Goal: Task Accomplishment & Management: Manage account settings

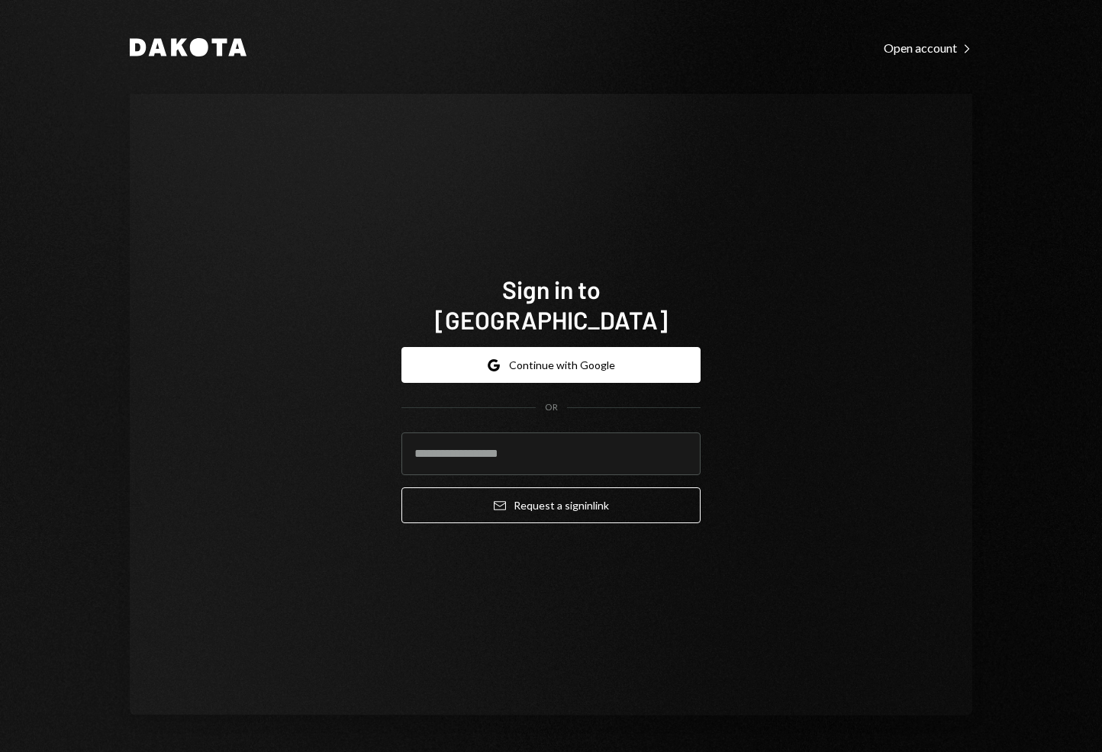
click at [504, 369] on form "Google Continue with Google OR Email Request a sign in link" at bounding box center [550, 435] width 299 height 176
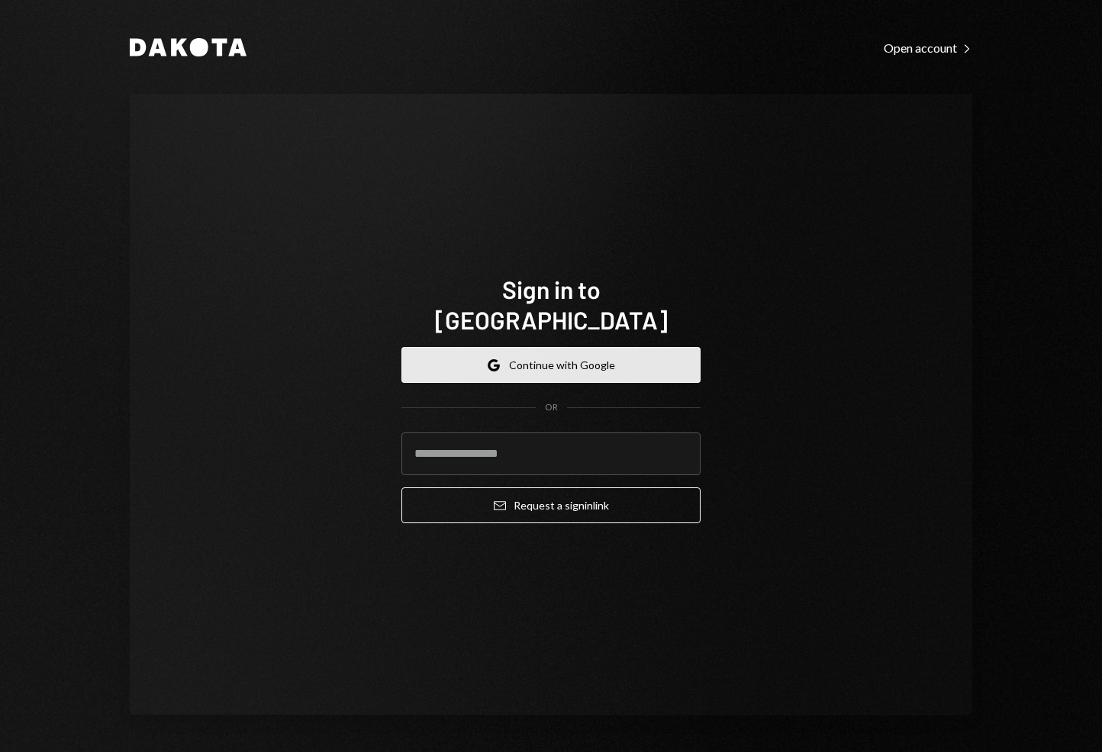
click at [504, 361] on button "Google Continue with Google" at bounding box center [550, 365] width 299 height 36
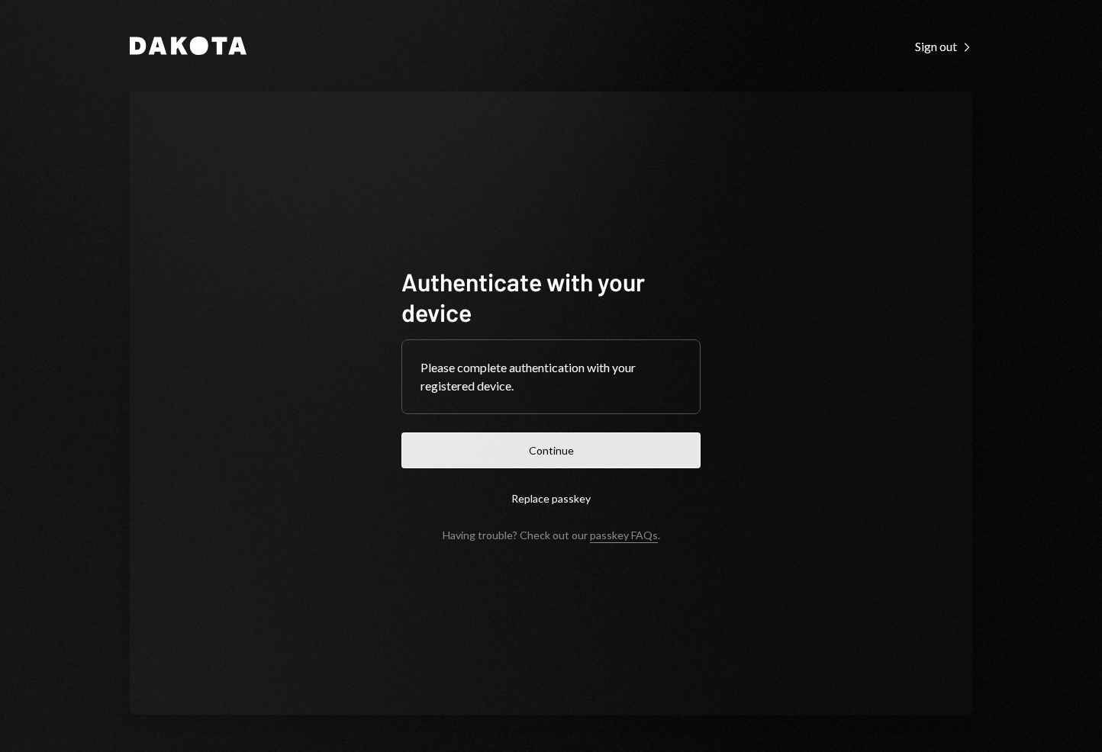
click at [549, 440] on button "Continue" at bounding box center [550, 451] width 299 height 36
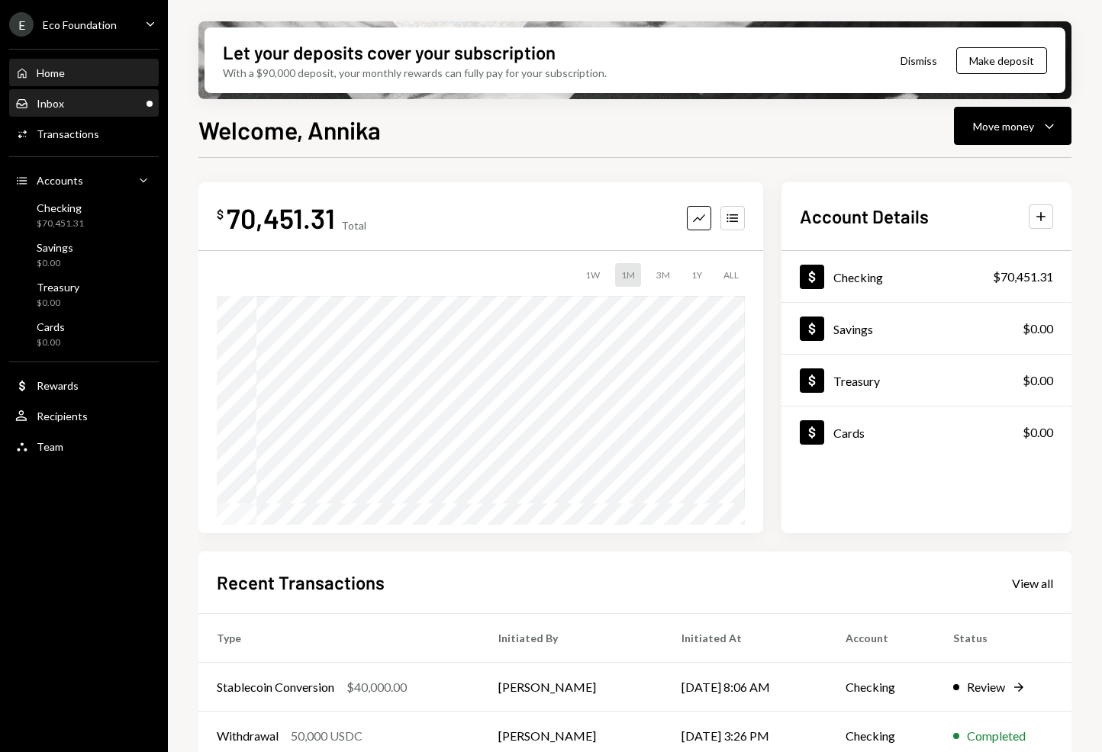
click at [65, 93] on div "Inbox Inbox" at bounding box center [83, 104] width 137 height 26
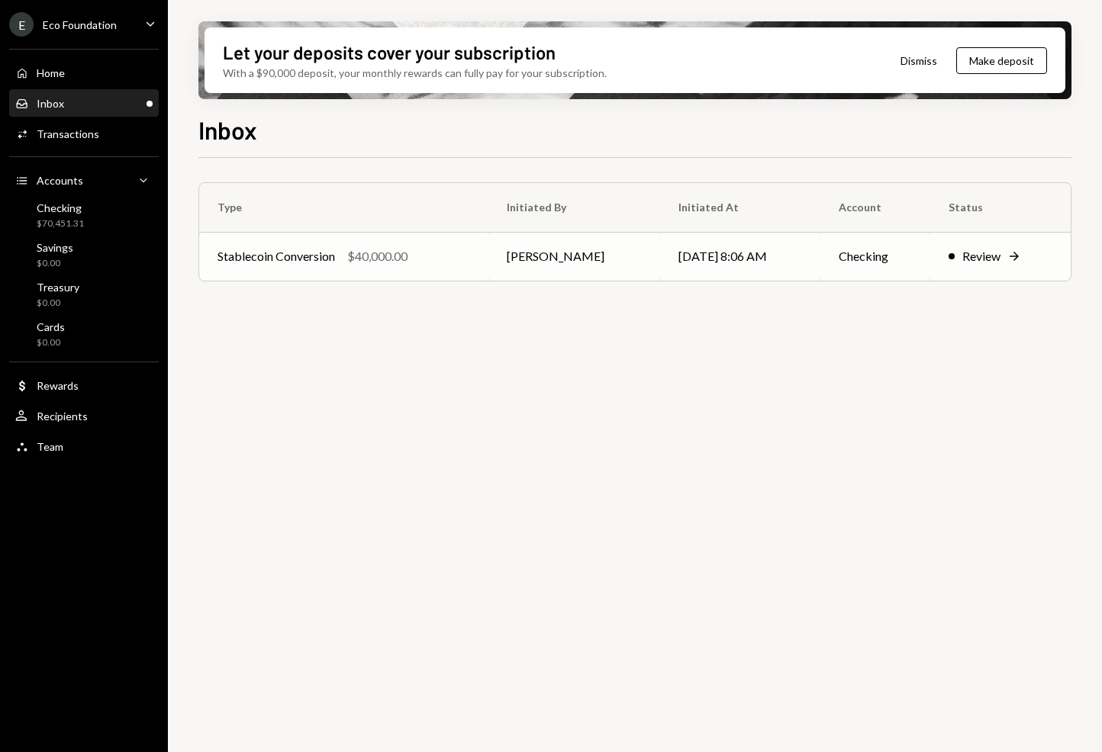
click at [435, 253] on div "Stablecoin Conversion $40,000.00" at bounding box center [343, 256] width 253 height 18
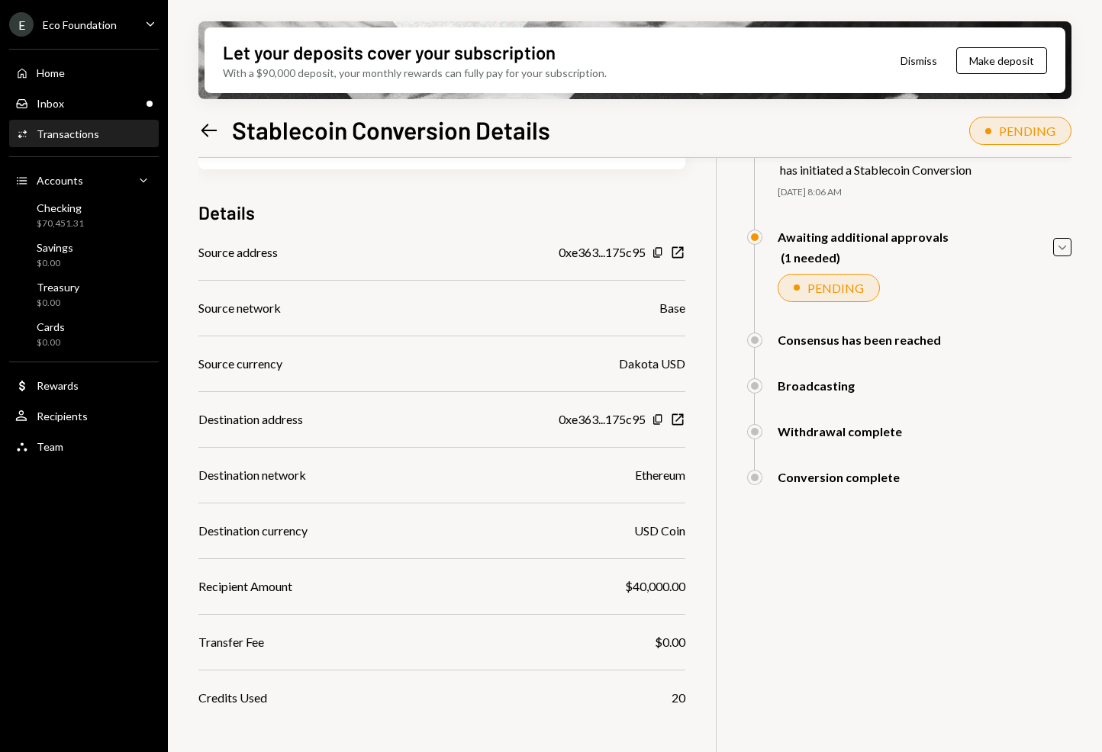
scroll to position [143, 0]
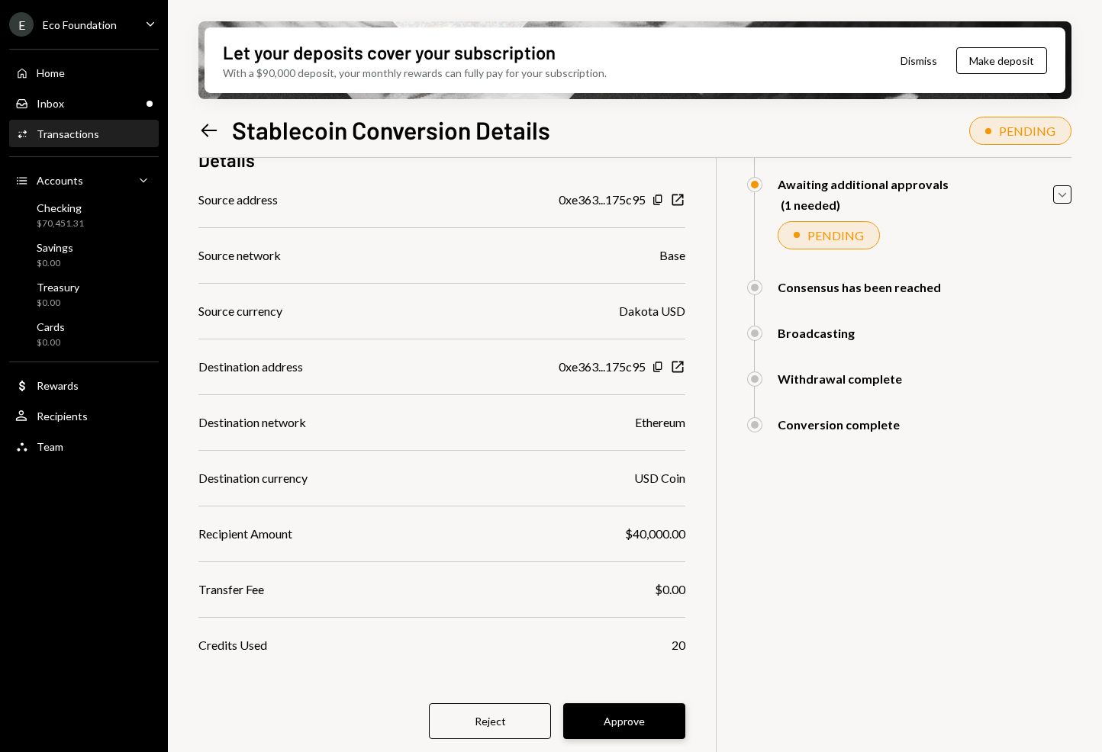
click at [615, 725] on button "Approve" at bounding box center [624, 722] width 122 height 36
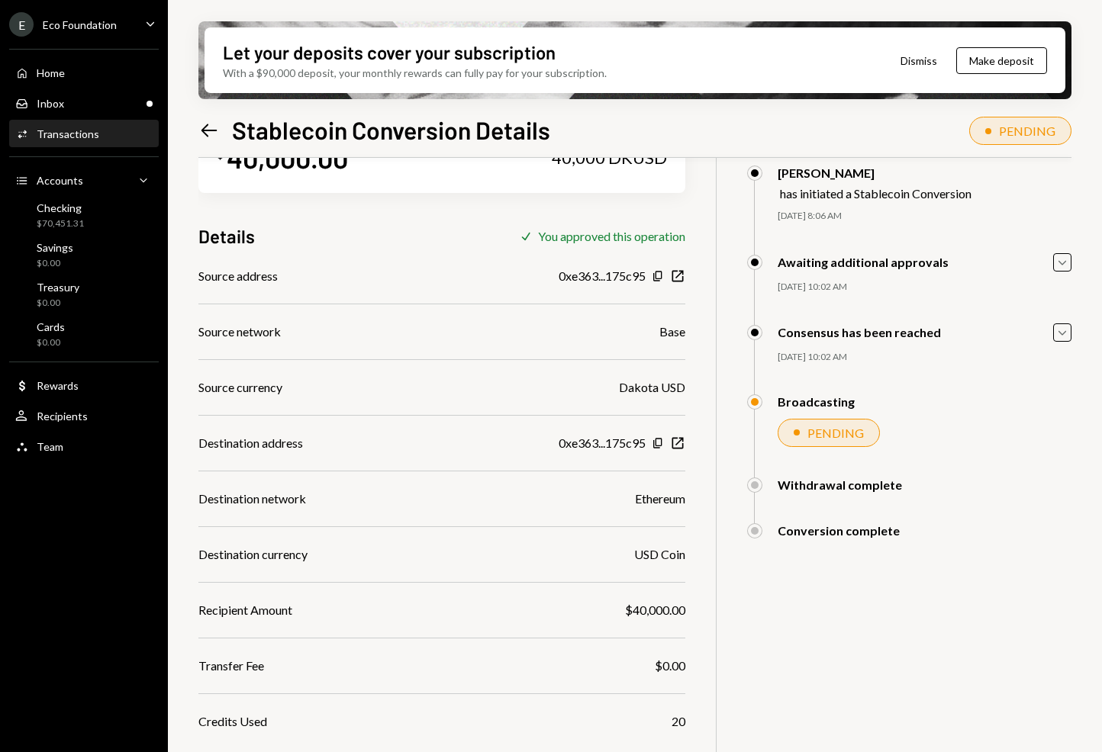
scroll to position [122, 0]
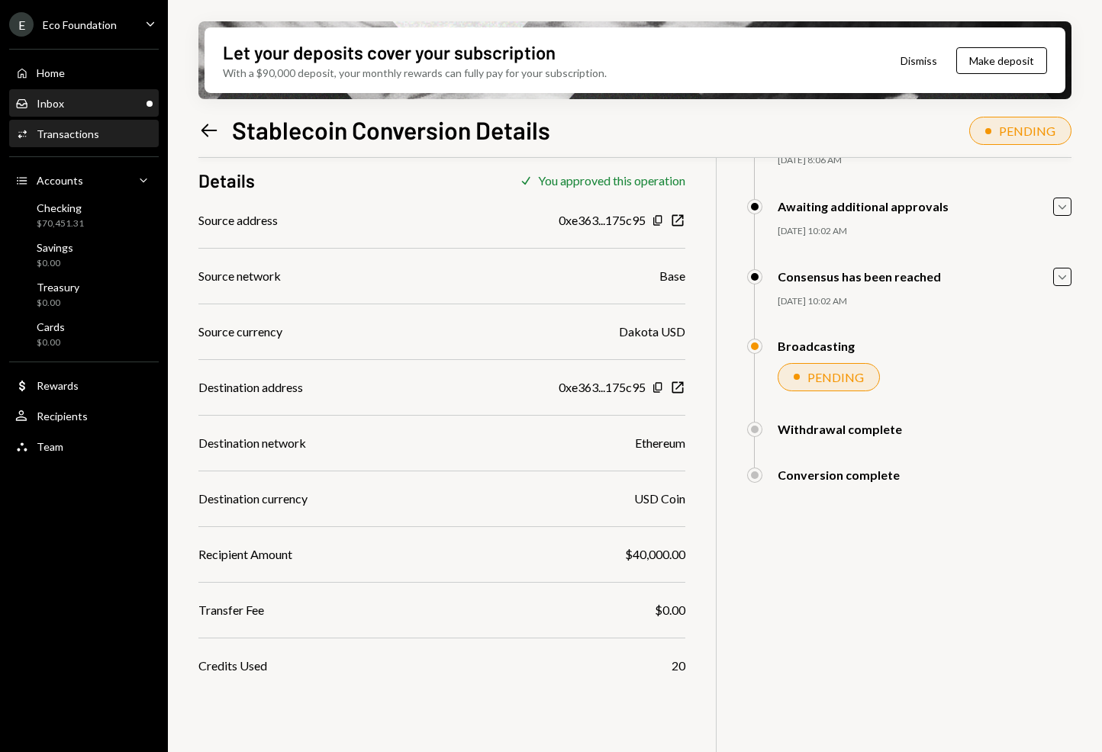
click at [102, 112] on div "Inbox Inbox" at bounding box center [83, 104] width 137 height 26
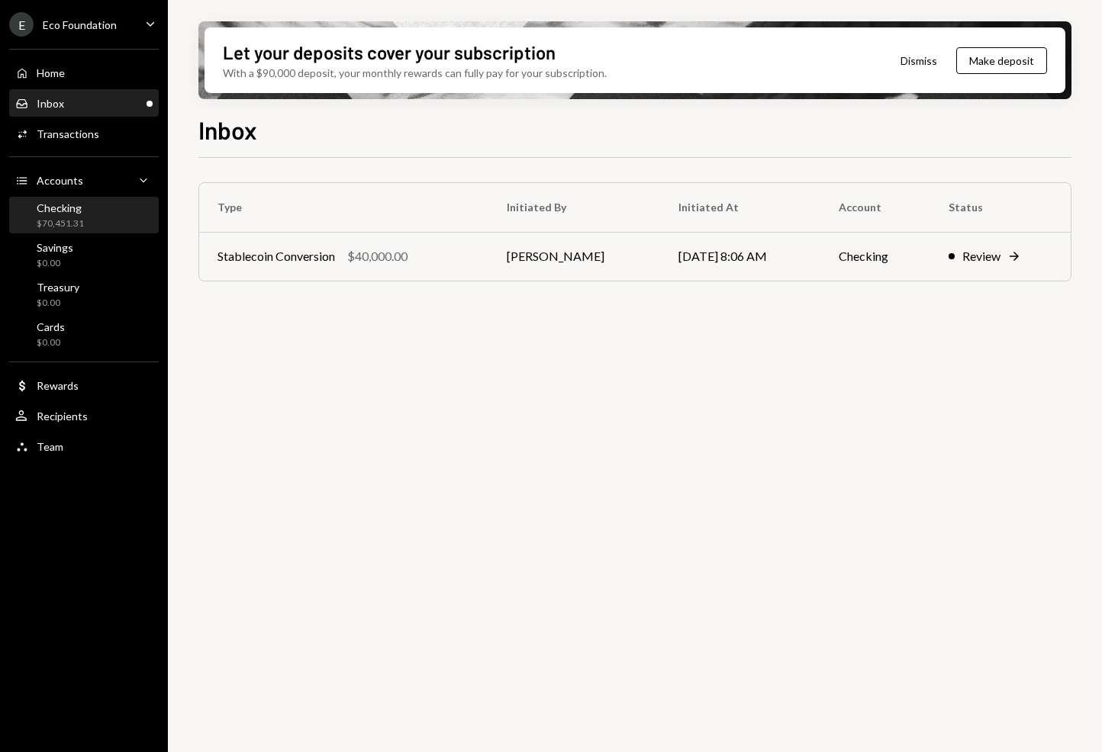
click at [81, 211] on div "Checking" at bounding box center [60, 207] width 47 height 13
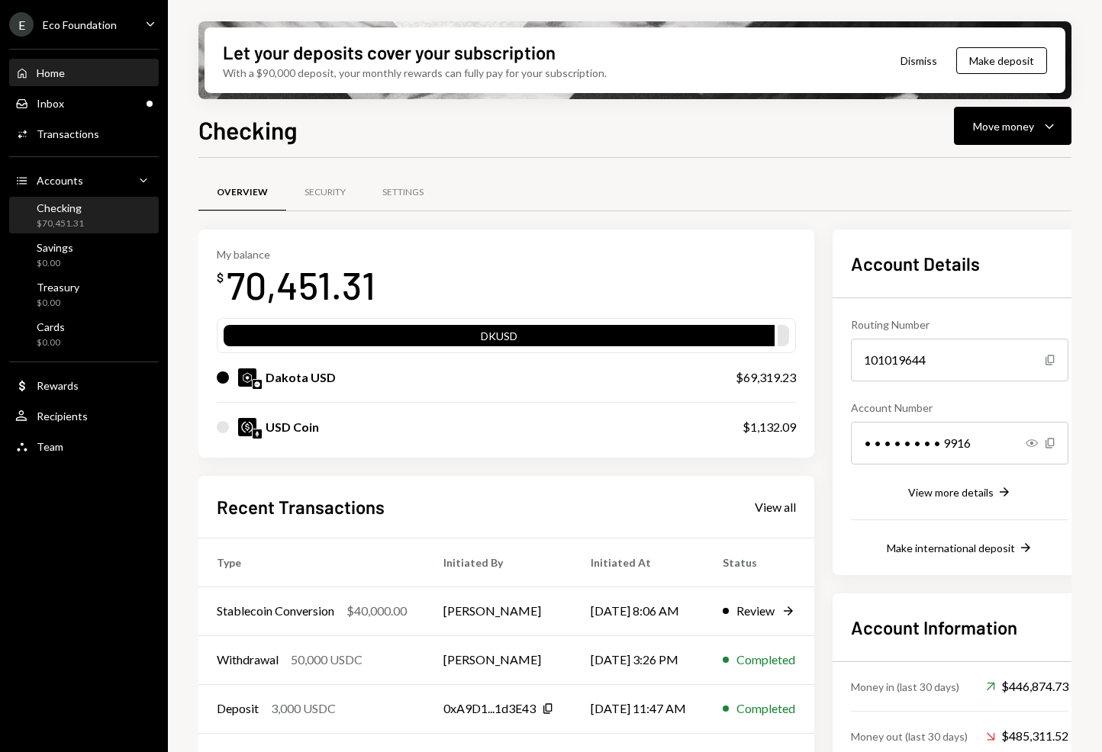
click at [73, 72] on div "Home Home" at bounding box center [83, 73] width 137 height 14
